Goal: Complete application form

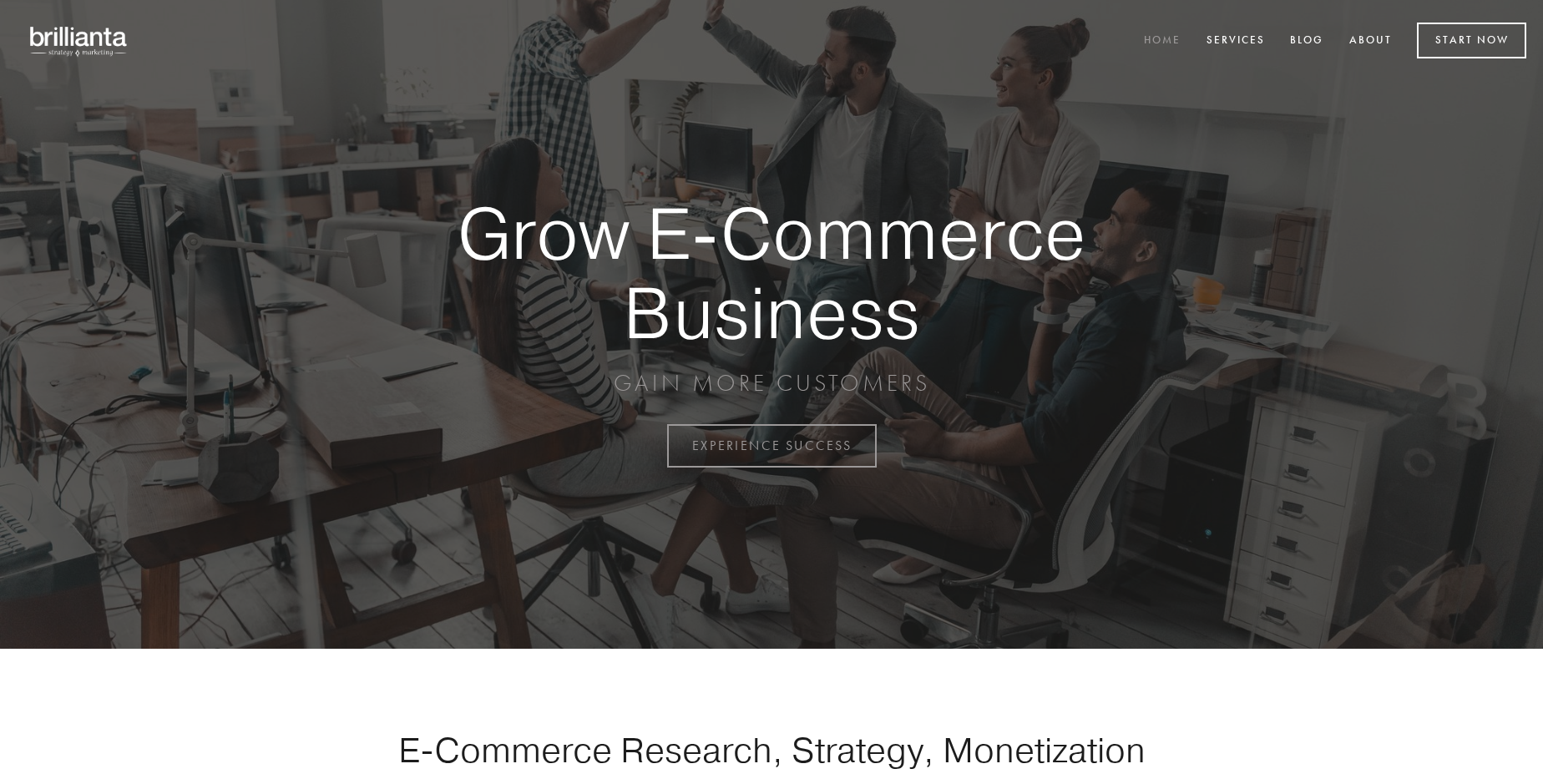
scroll to position [4375, 0]
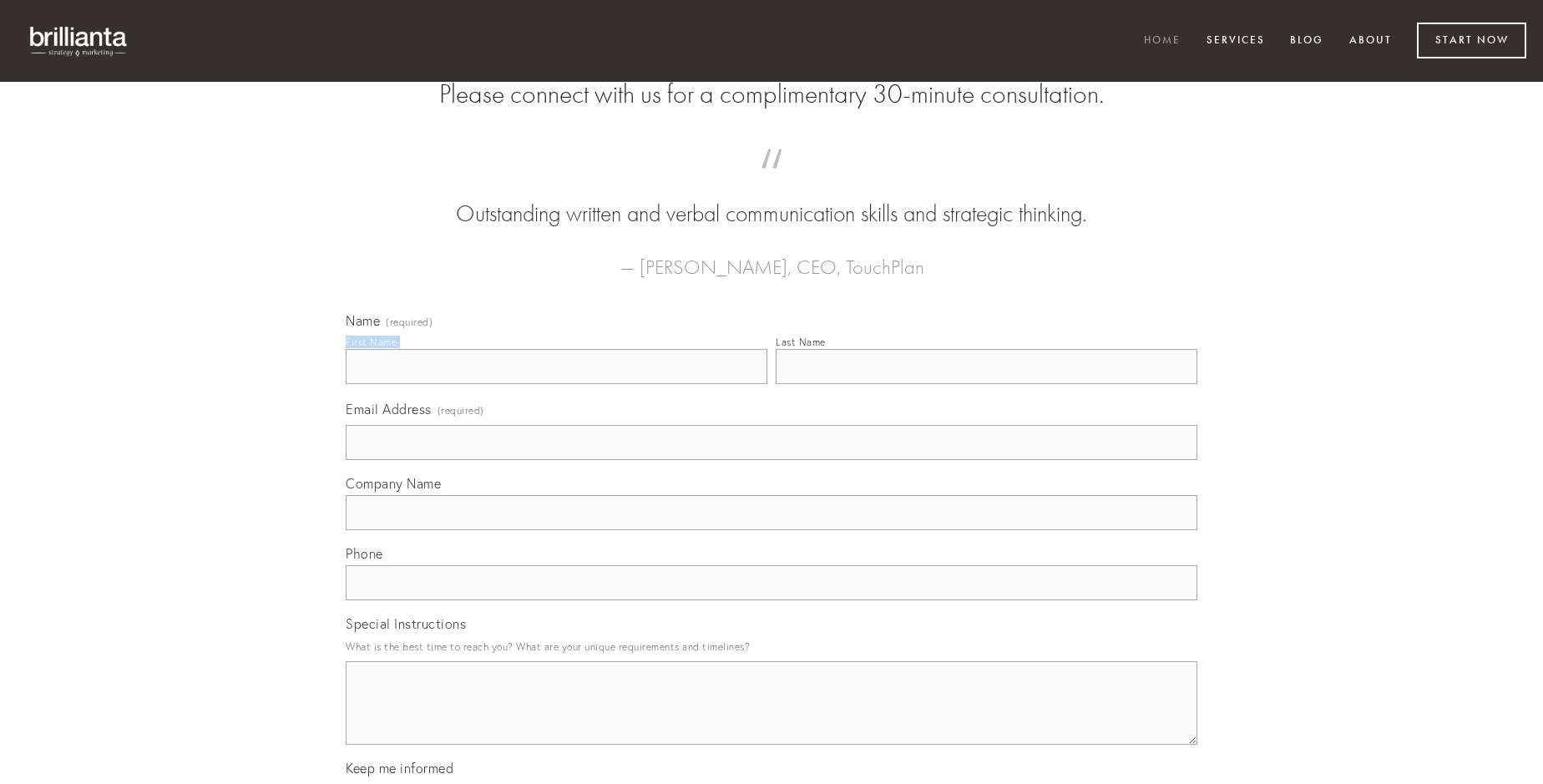
type input "[PERSON_NAME] [PERSON_NAME]"
click at [986, 384] on input "Last Name" at bounding box center [986, 367] width 421 height 35
type input "[PERSON_NAME] [PERSON_NAME]"
click at [772, 460] on input "Email Address (required)" at bounding box center [772, 442] width 852 height 35
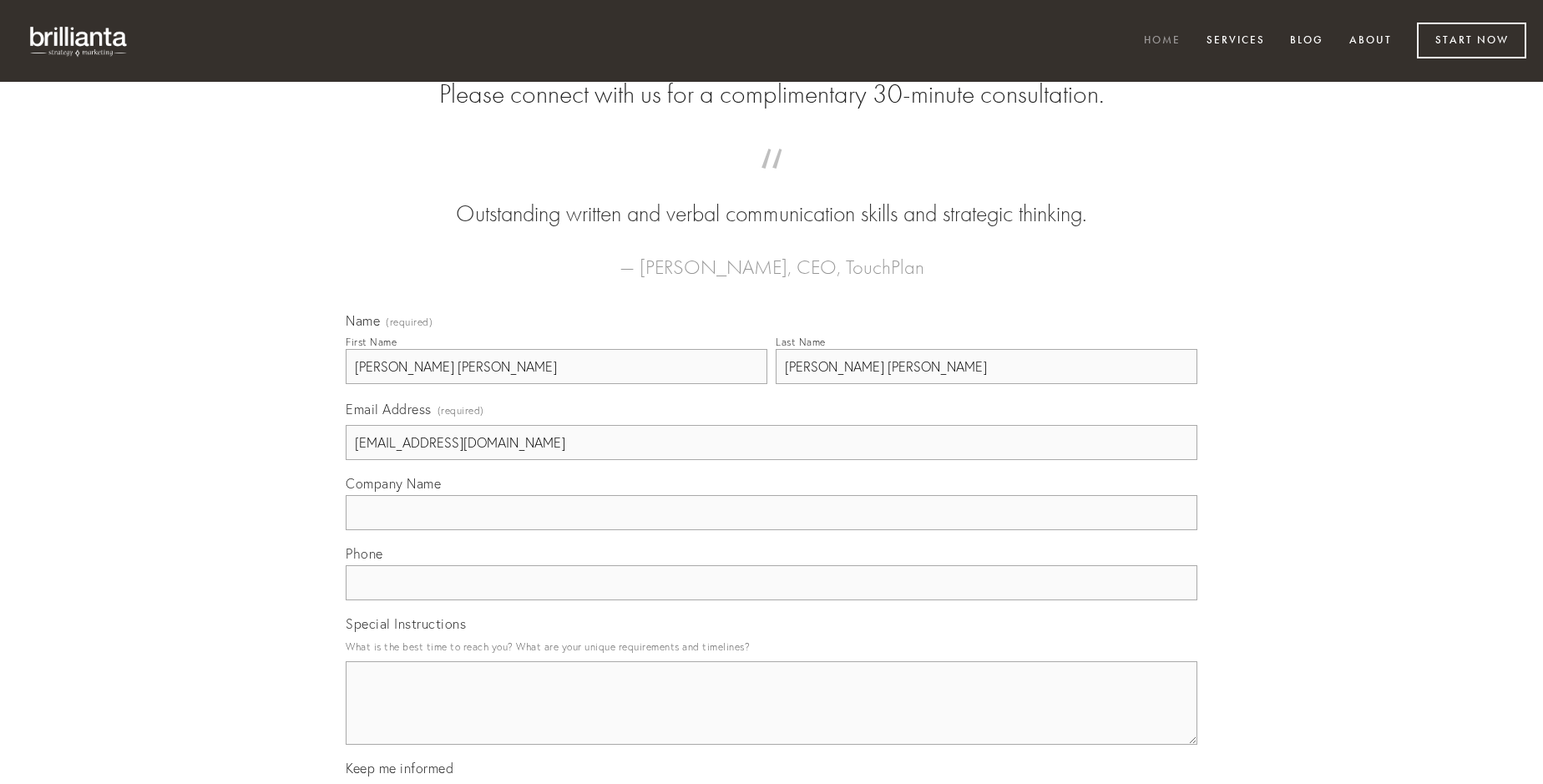
type input "[EMAIL_ADDRESS][DOMAIN_NAME]"
click at [772, 530] on input "Company Name" at bounding box center [772, 513] width 852 height 35
type input "sopor"
click at [772, 600] on input "text" at bounding box center [772, 582] width 852 height 35
click at [772, 717] on textarea "Special Instructions" at bounding box center [772, 703] width 852 height 83
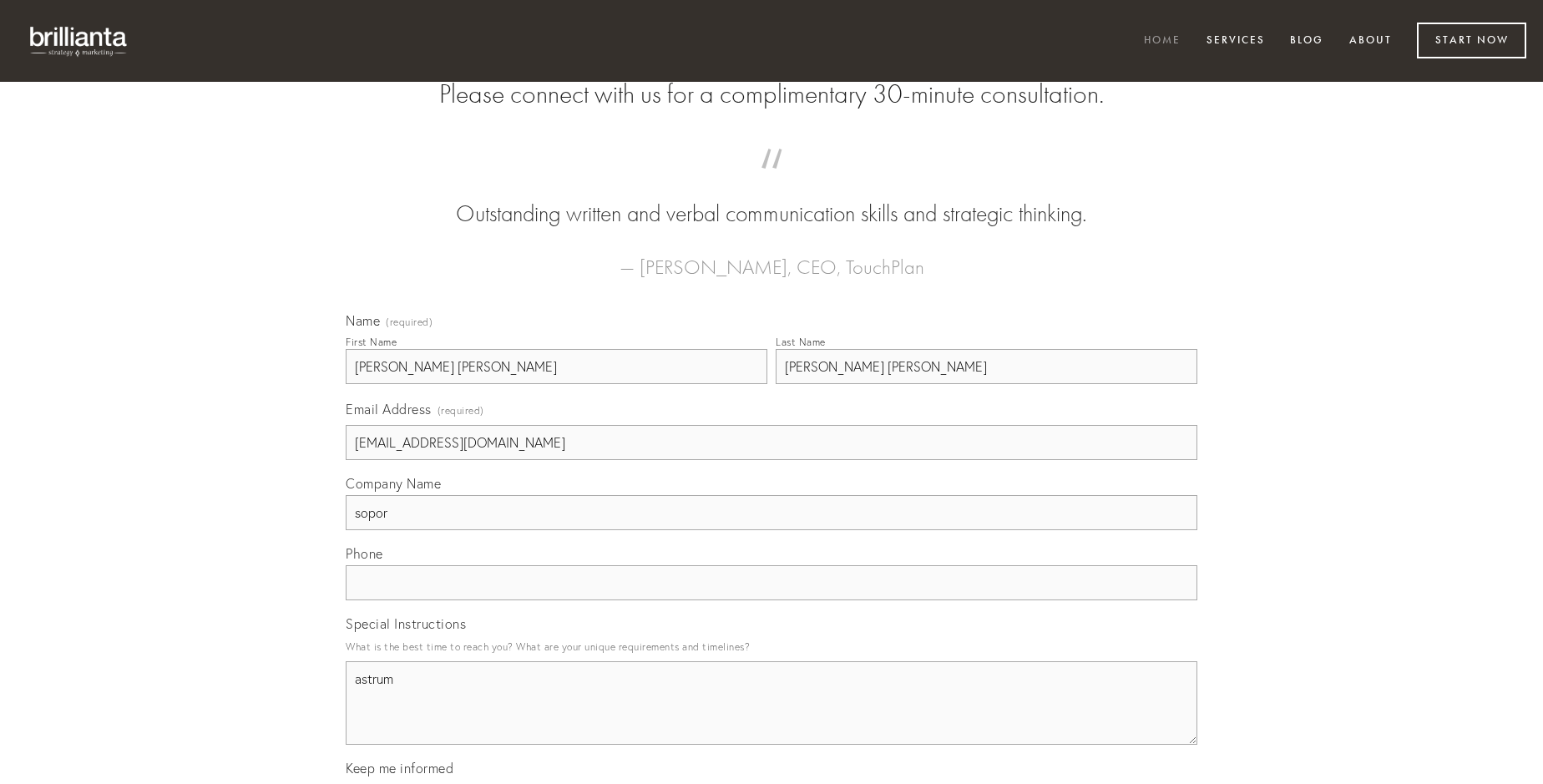
type textarea "astrum"
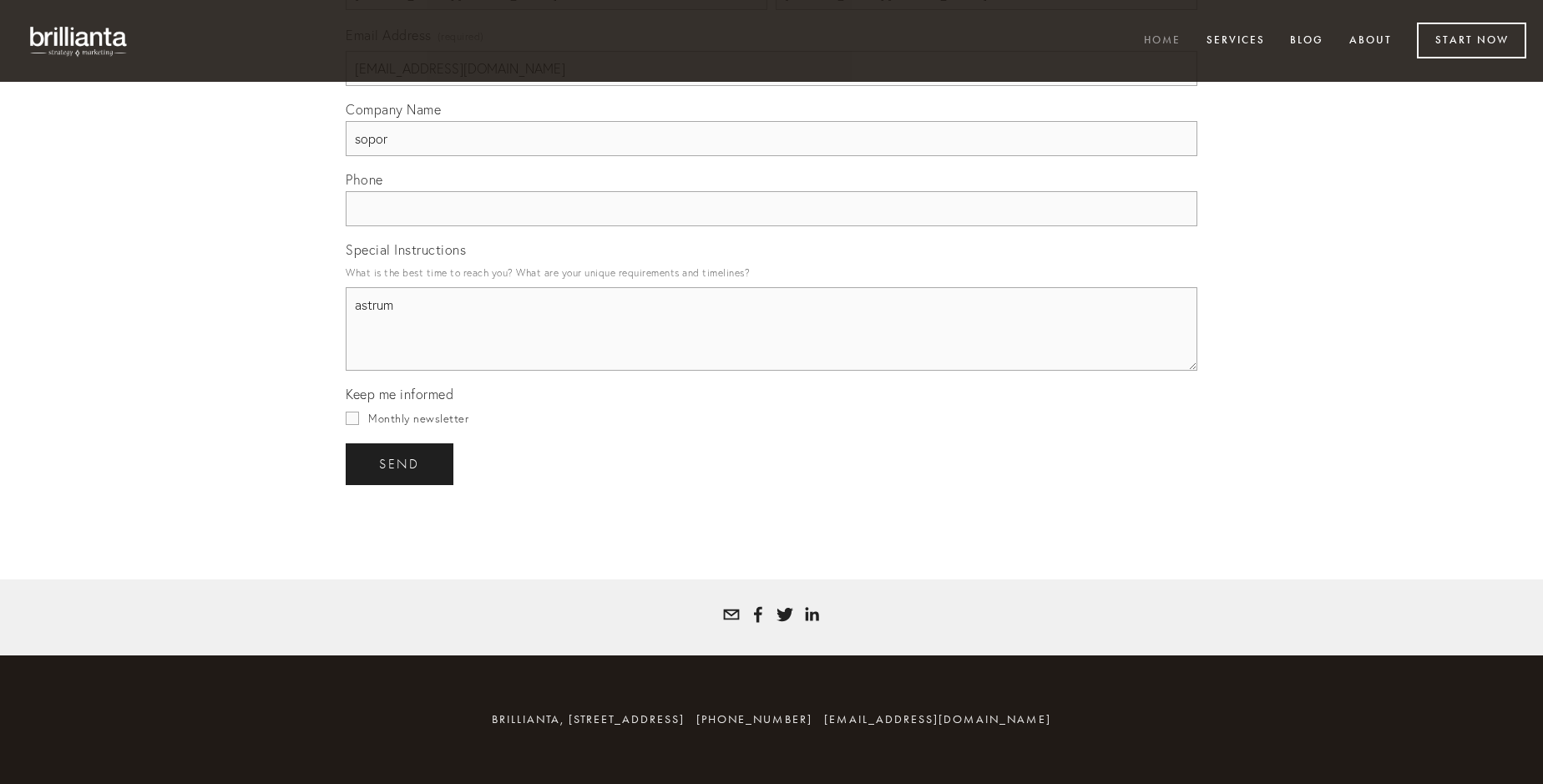
click at [401, 463] on span "send" at bounding box center [399, 464] width 41 height 15
